Goal: Information Seeking & Learning: Understand process/instructions

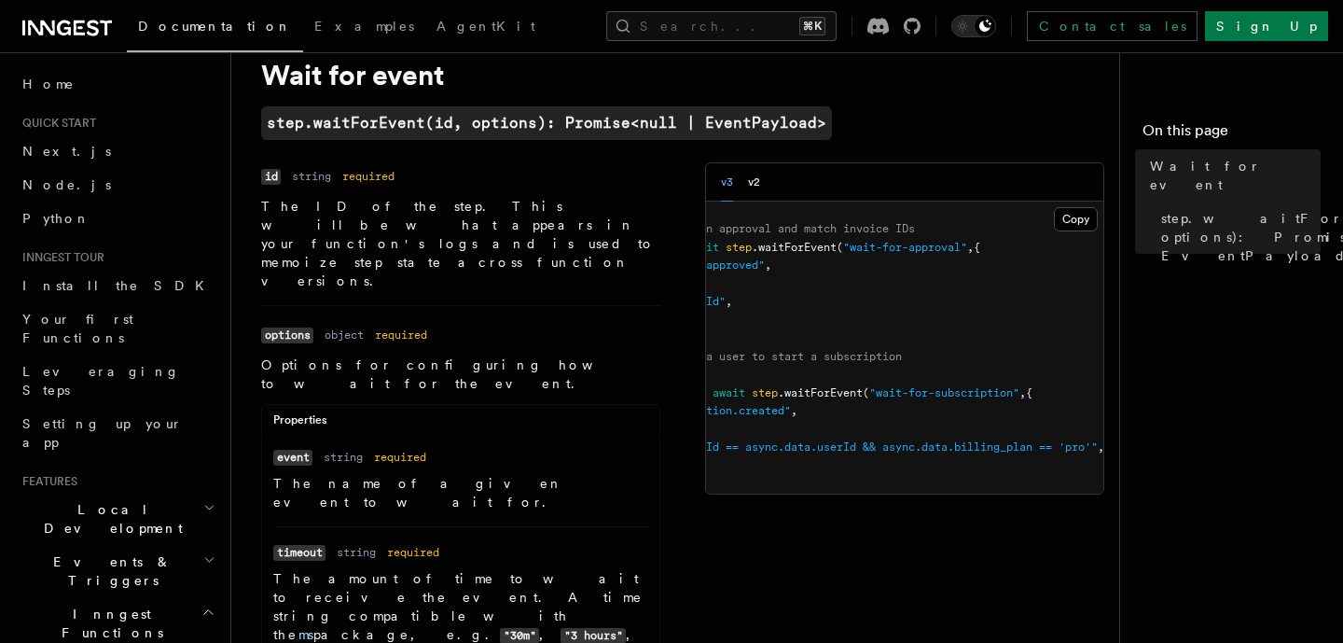
scroll to position [0, 204]
click at [1035, 447] on span ""event.data.userId == async.data.userId && async.data.billing_plan == 'pro'"" at bounding box center [826, 446] width 496 height 13
copy span "'"
click at [878, 453] on span ""event.data.userId == async.data.userId && async.data.billing_plan == 'pro'"" at bounding box center [826, 446] width 496 height 13
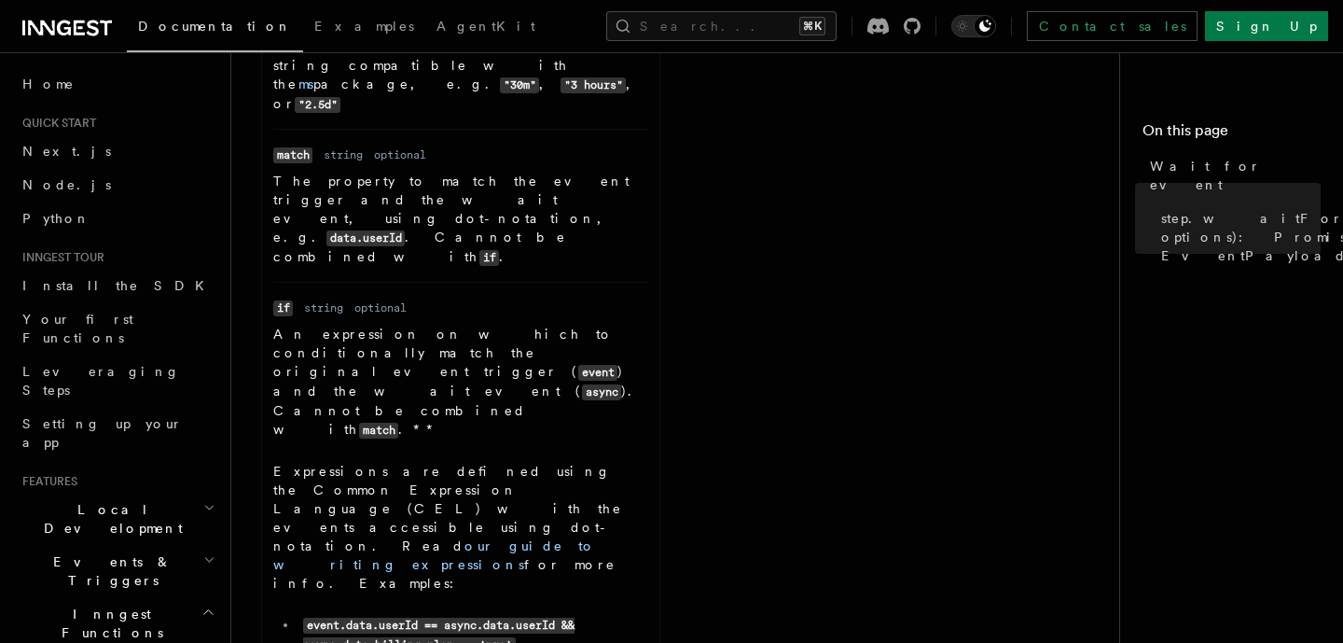
scroll to position [830, 0]
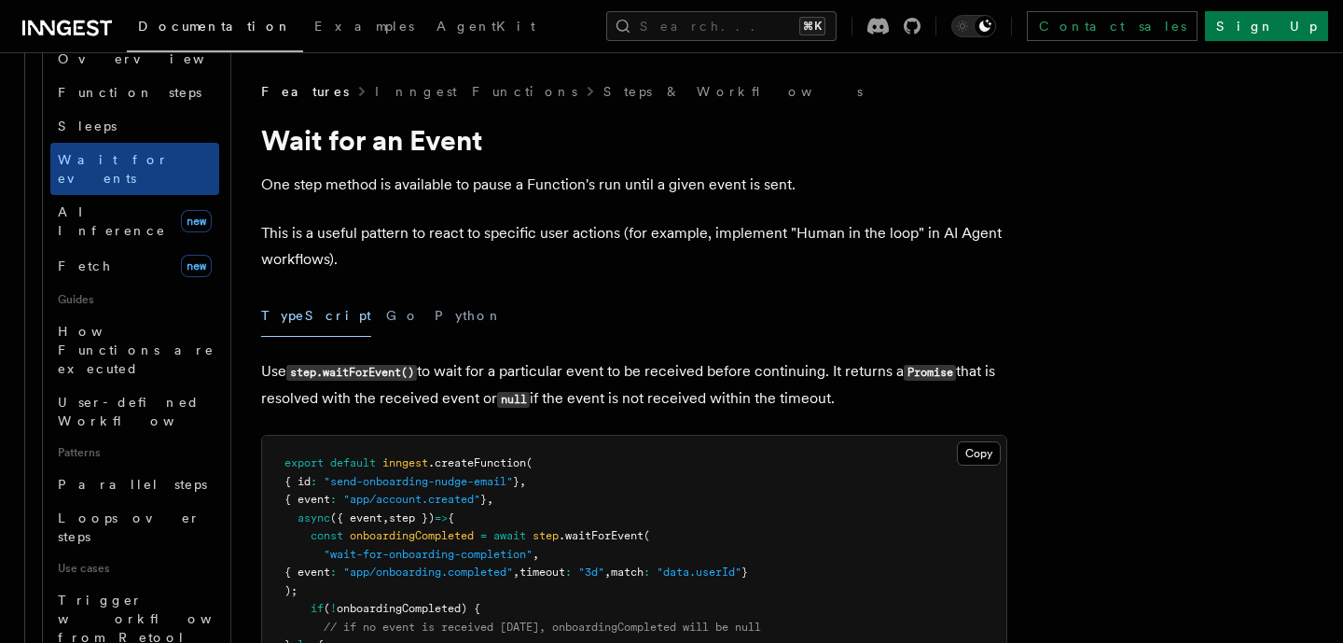
click at [757, 263] on p "This is a useful pattern to react to specific user actions (for example, implem…" at bounding box center [634, 246] width 746 height 52
